Goal: Ask a question

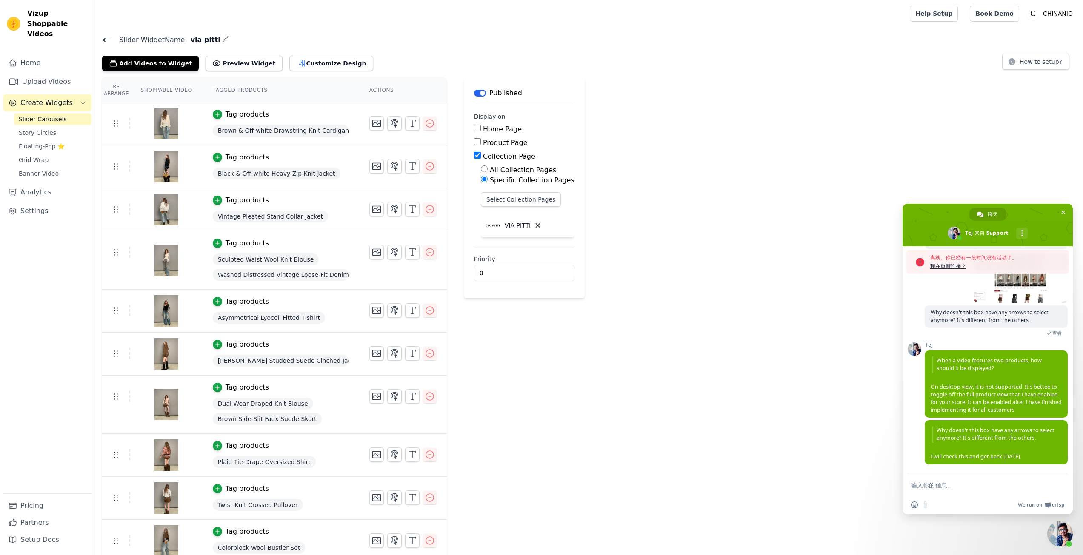
click at [937, 276] on div "离线。你已经有一段时间没有活动了。 现在重新连接？ Support 您有什么需要帮助的吗？ 星期五, [DATE]/9/12 [DATE] 请问怎么才能做到点…" at bounding box center [987, 360] width 170 height 228
click at [949, 265] on span "现在重新连接？" at bounding box center [997, 266] width 134 height 9
click at [955, 267] on div "21 小时前" at bounding box center [995, 279] width 143 height 54
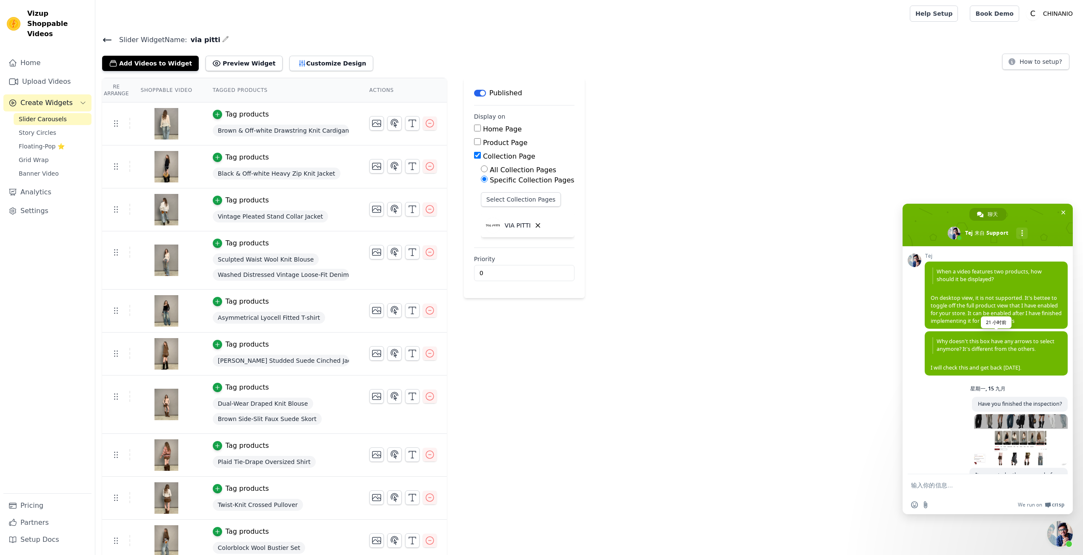
scroll to position [3018, 0]
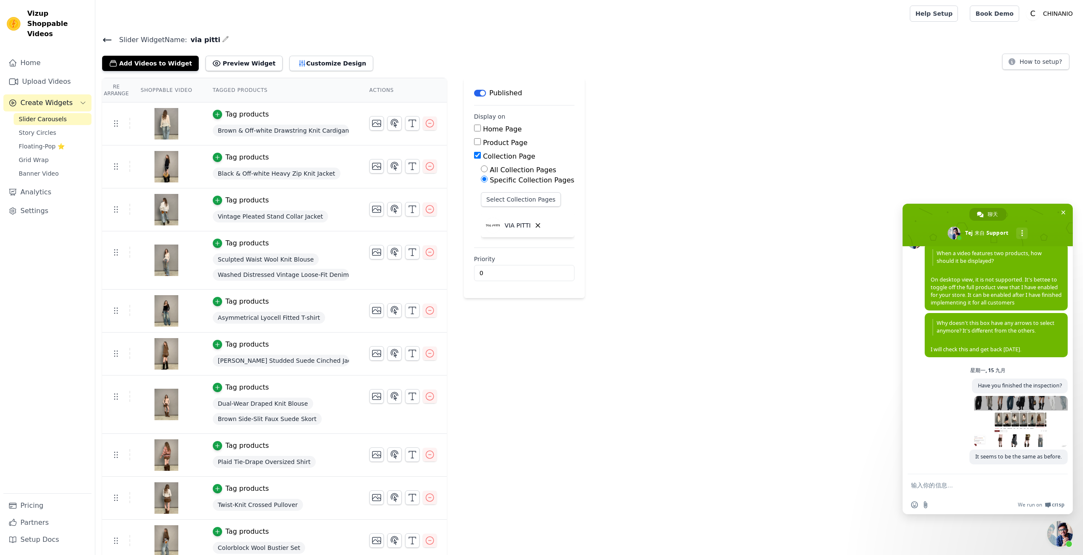
click at [953, 417] on div "4 小时前" at bounding box center [995, 423] width 143 height 54
click at [601, 390] on div "Re Arrange Shoppable Video Tagged Products Actions Tag products Brown & Off-whi…" at bounding box center [588, 492] width 987 height 829
click at [938, 405] on div "4 小时前" at bounding box center [995, 423] width 143 height 54
click at [949, 429] on div "4 小时前" at bounding box center [995, 423] width 143 height 54
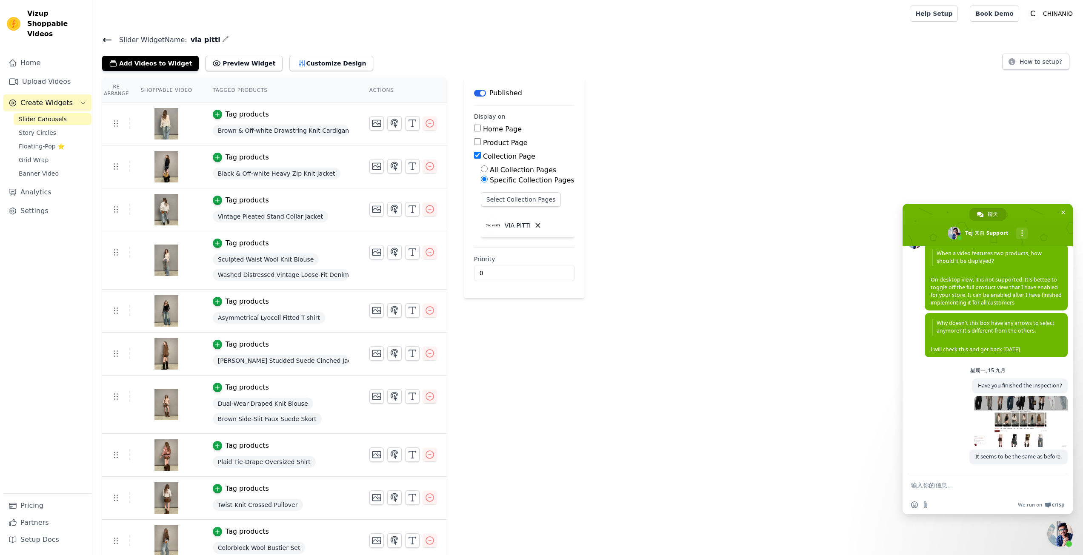
click at [953, 489] on form at bounding box center [978, 485] width 134 height 23
click at [950, 487] on textarea "输入你的信息…" at bounding box center [978, 486] width 134 height 8
click at [960, 487] on textarea "输入你的信息…" at bounding box center [978, 486] width 134 height 8
drag, startPoint x: 923, startPoint y: 485, endPoint x: 922, endPoint y: 489, distance: 4.7
click at [922, 485] on textarea "输入你的信息…" at bounding box center [978, 486] width 134 height 8
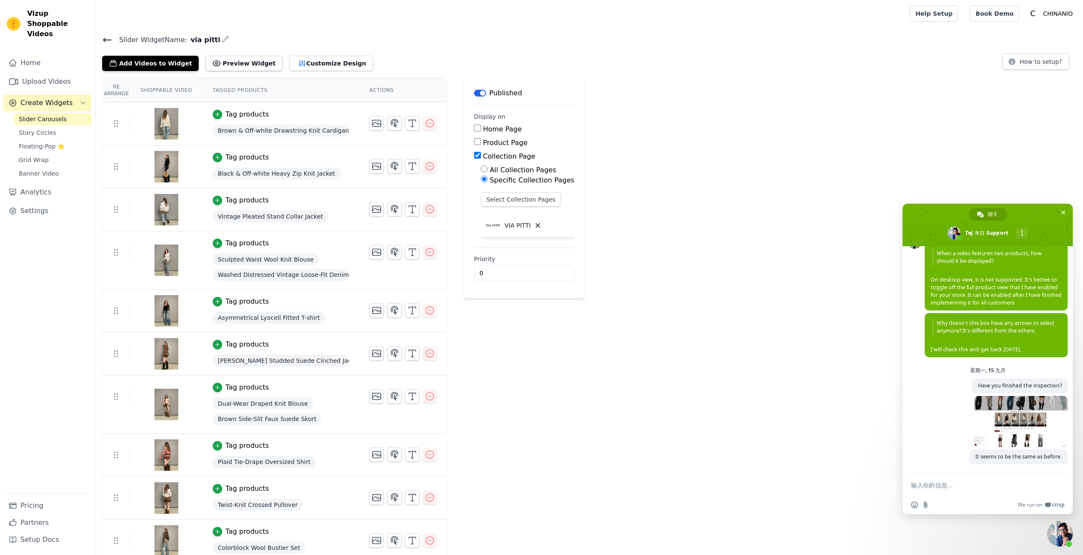
click at [921, 487] on textarea "输入你的信息…" at bounding box center [978, 486] width 134 height 8
type textarea "可"
type textarea "我"
type textarea "n"
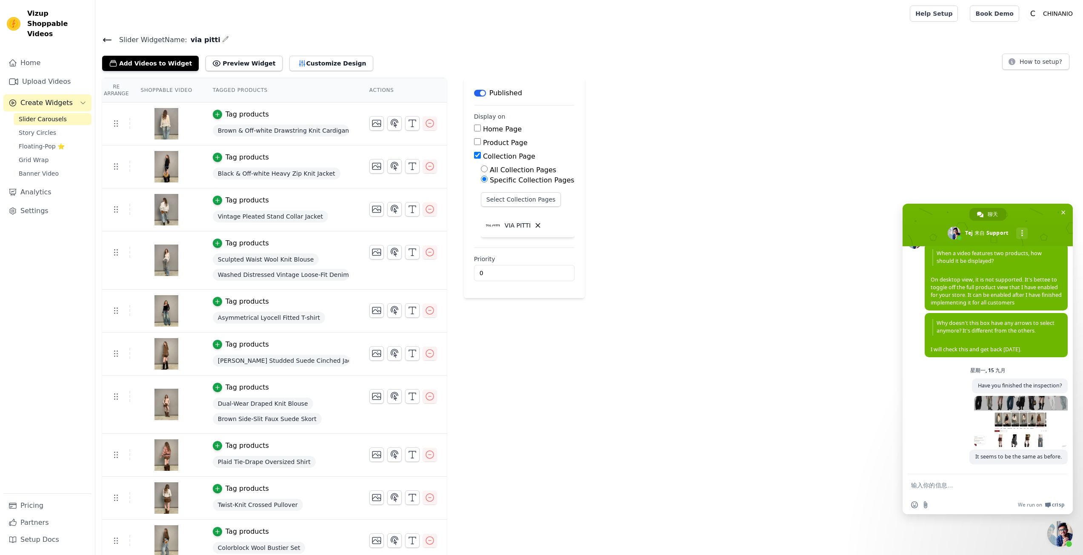
click at [944, 477] on form at bounding box center [978, 485] width 134 height 23
click at [945, 486] on textarea "输入你的信息…" at bounding box center [978, 486] width 134 height 8
paste textarea "Could you please help me resolve this?"
type textarea "Could you please help me resolve this?"
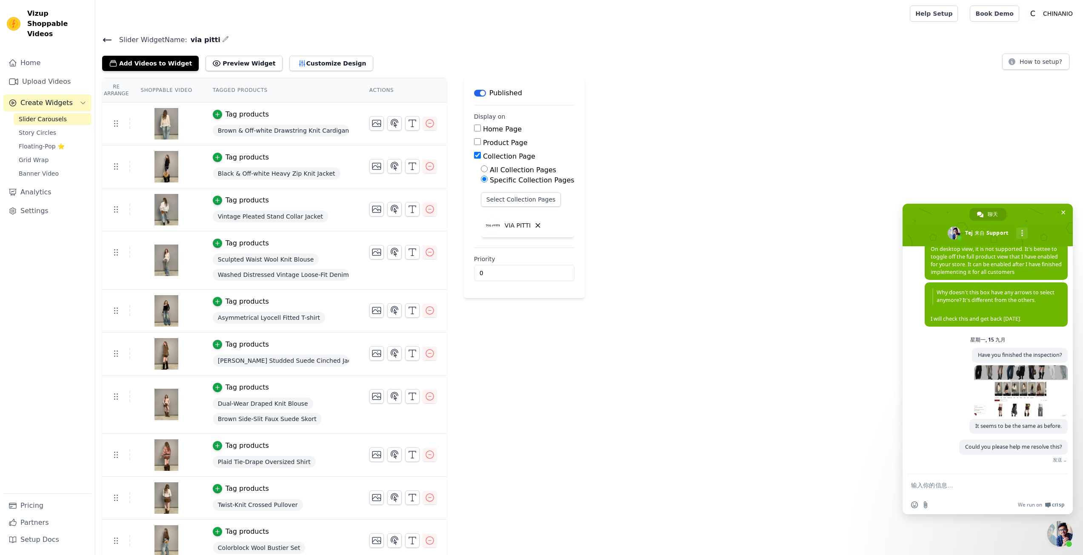
scroll to position [3048, 0]
click at [852, 425] on div "Re Arrange Shoppable Video Tagged Products Actions Tag products Brown & Off-whi…" at bounding box center [588, 492] width 987 height 829
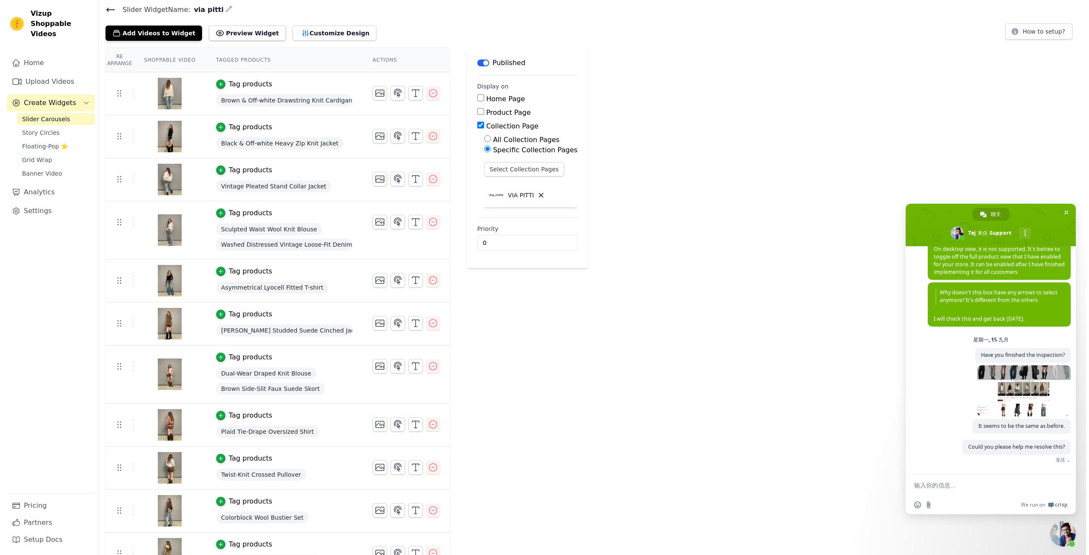
scroll to position [3035, 0]
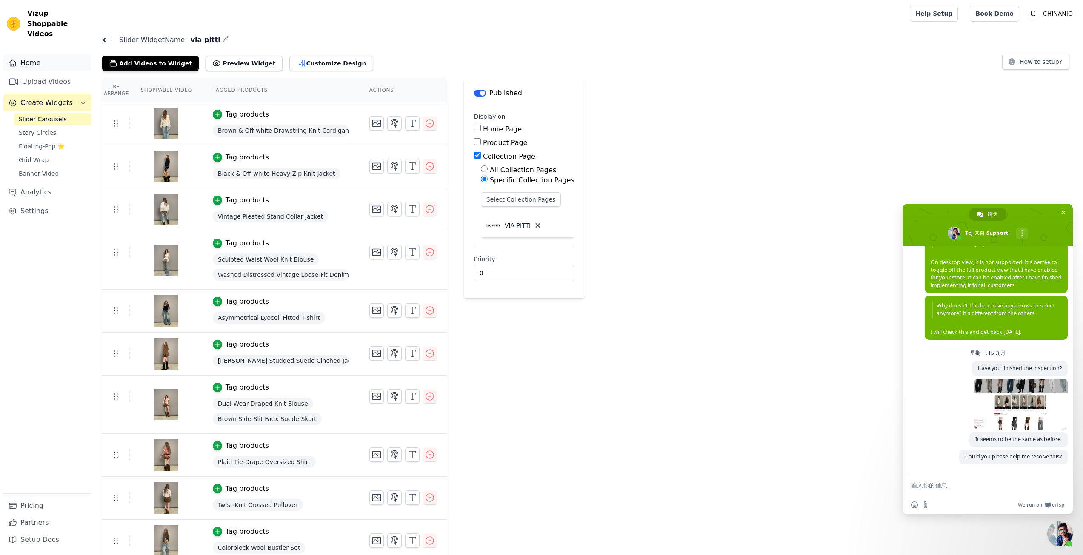
click at [64, 54] on link "Home" at bounding box center [47, 62] width 88 height 17
